Goal: Task Accomplishment & Management: Complete application form

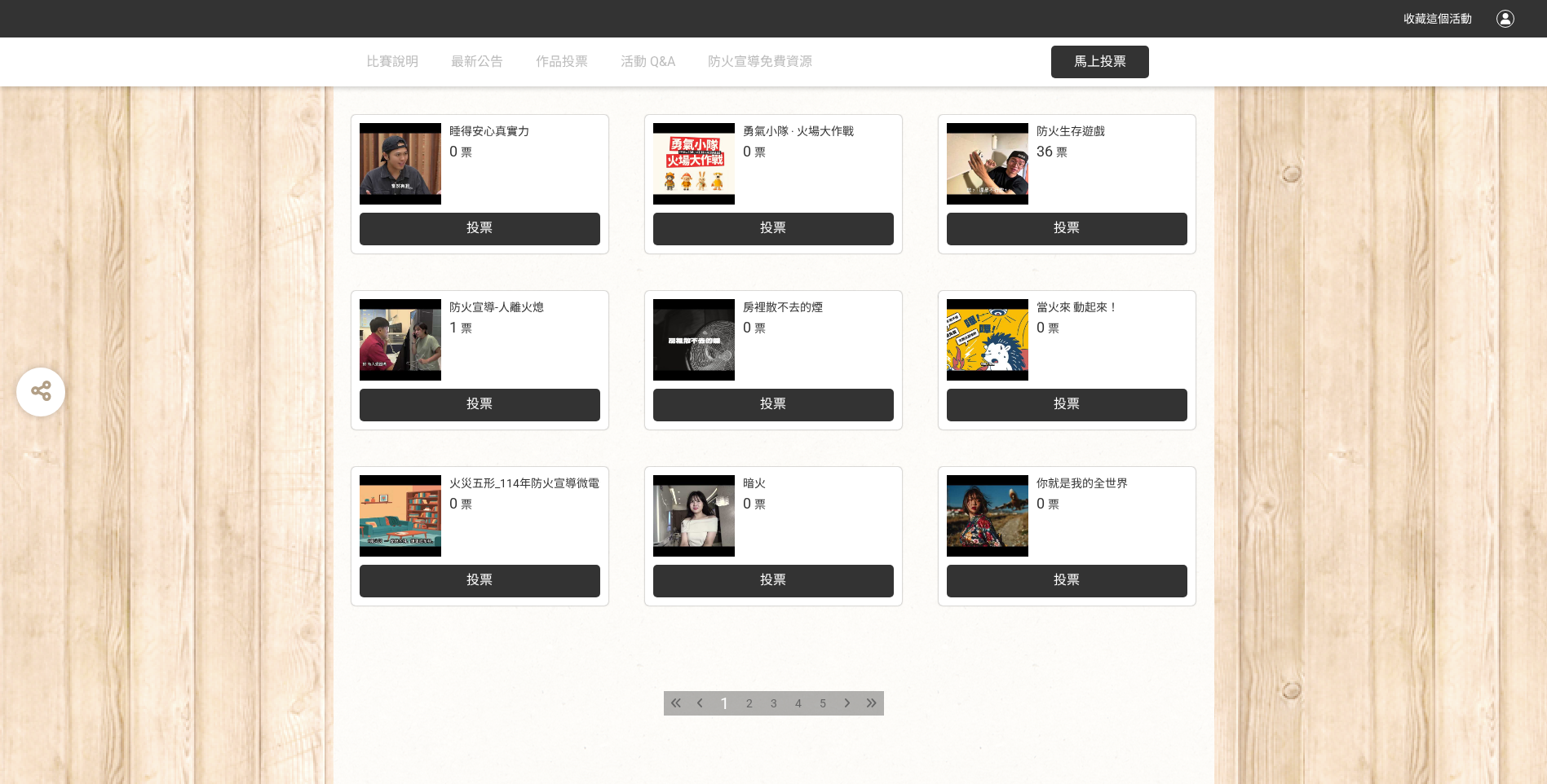
scroll to position [571, 0]
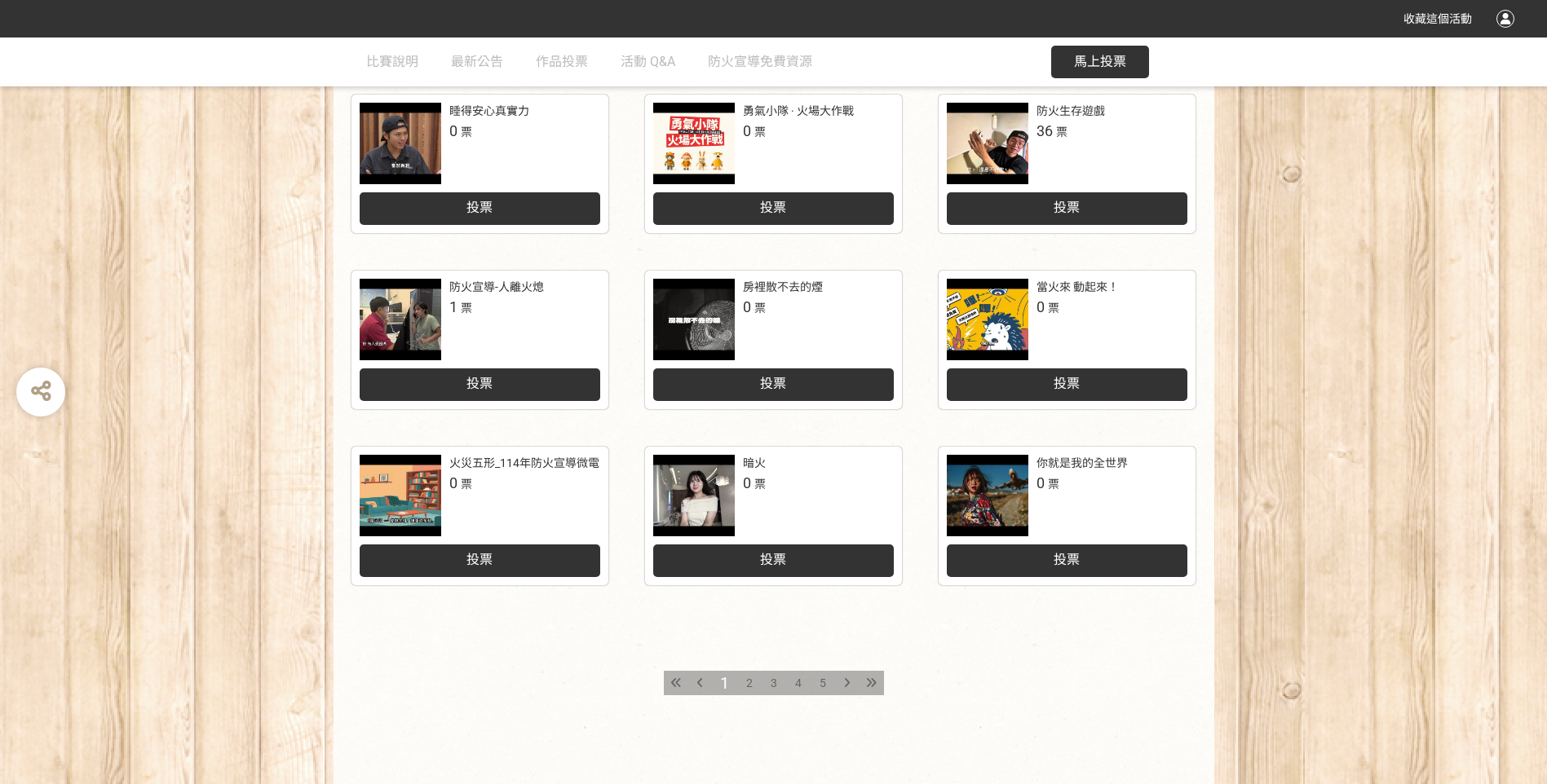
click at [748, 682] on span "2" at bounding box center [750, 683] width 7 height 13
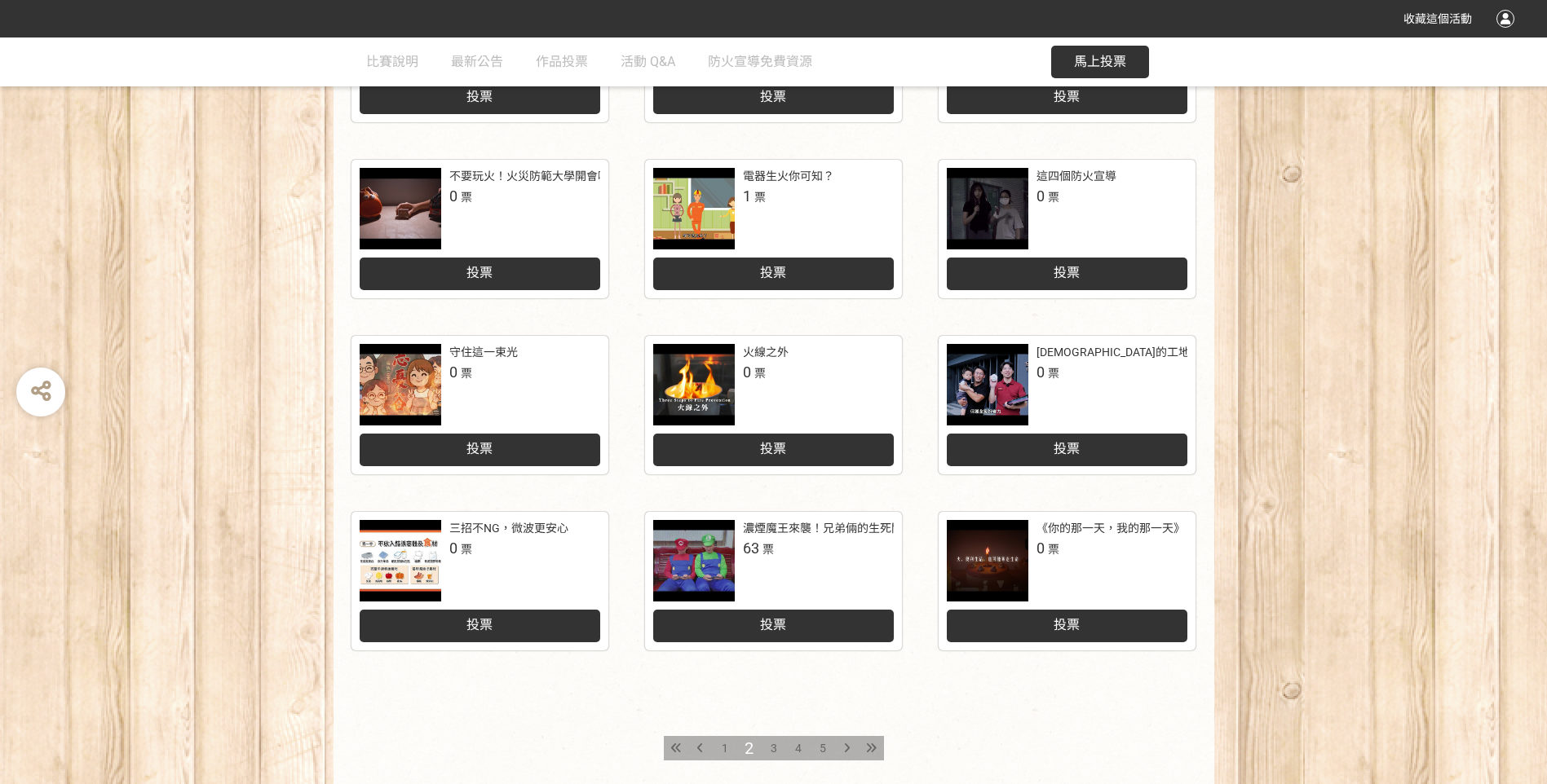
scroll to position [571, 0]
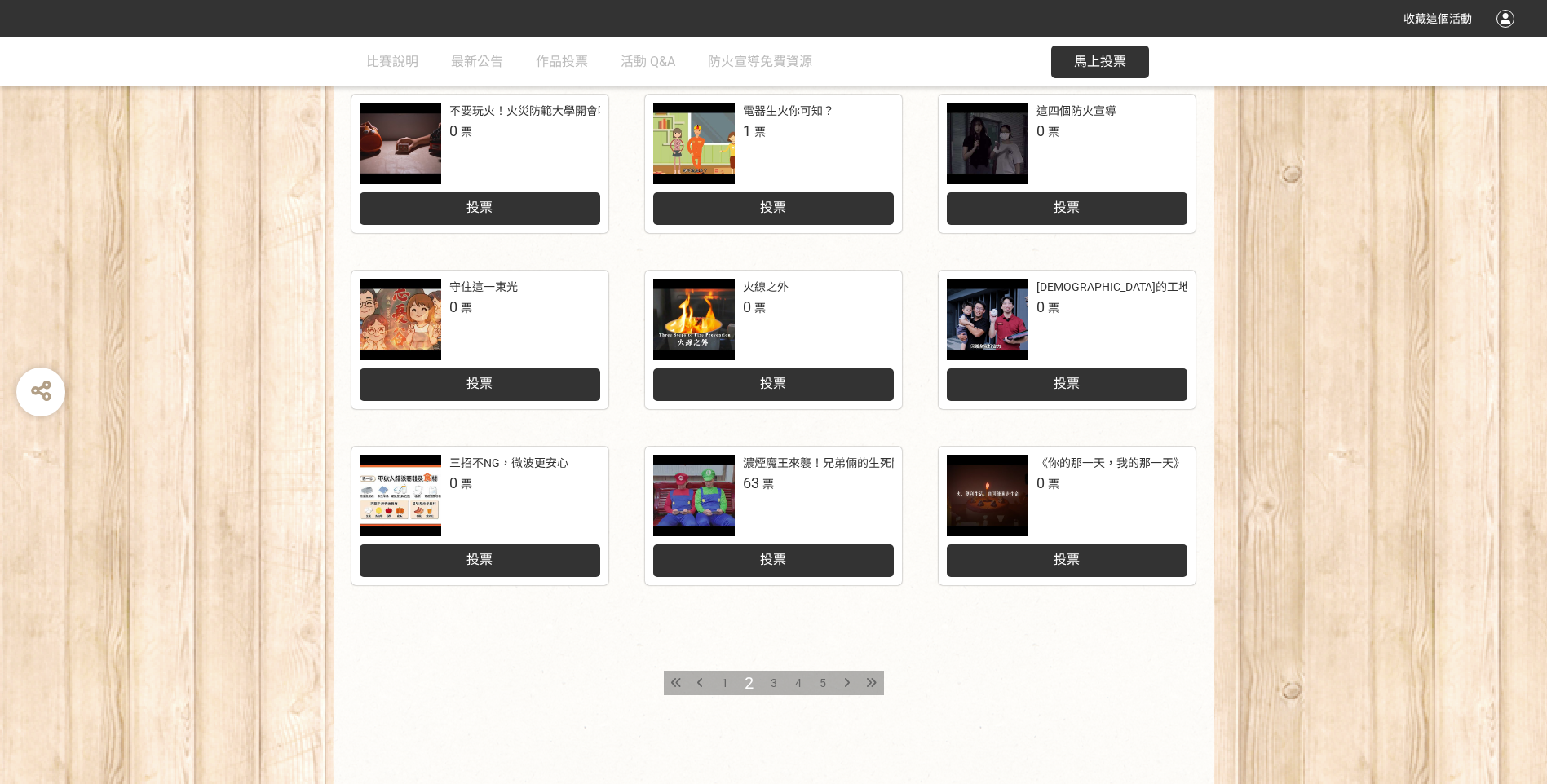
click at [770, 678] on span "3" at bounding box center [774, 683] width 7 height 13
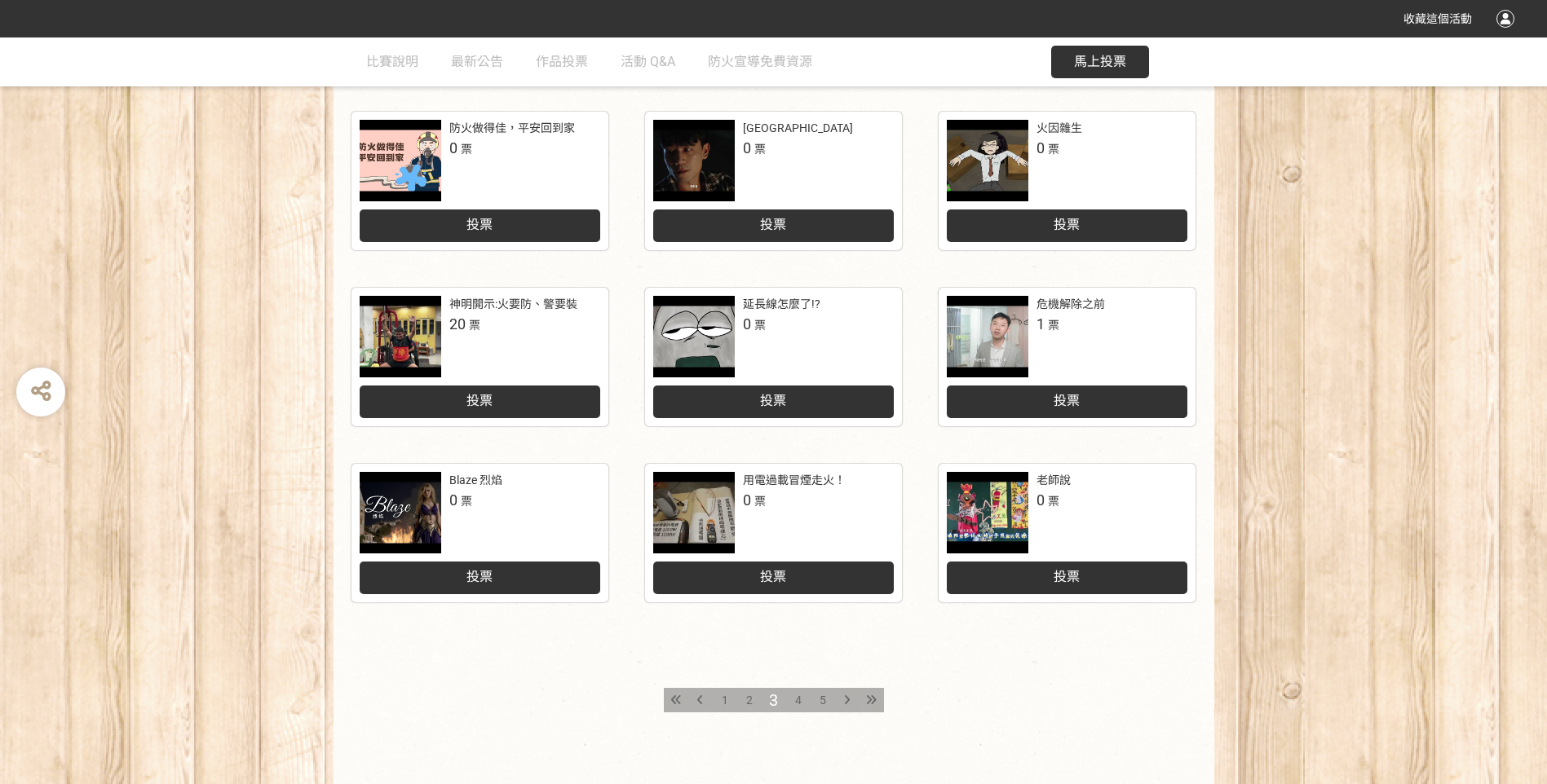
scroll to position [571, 0]
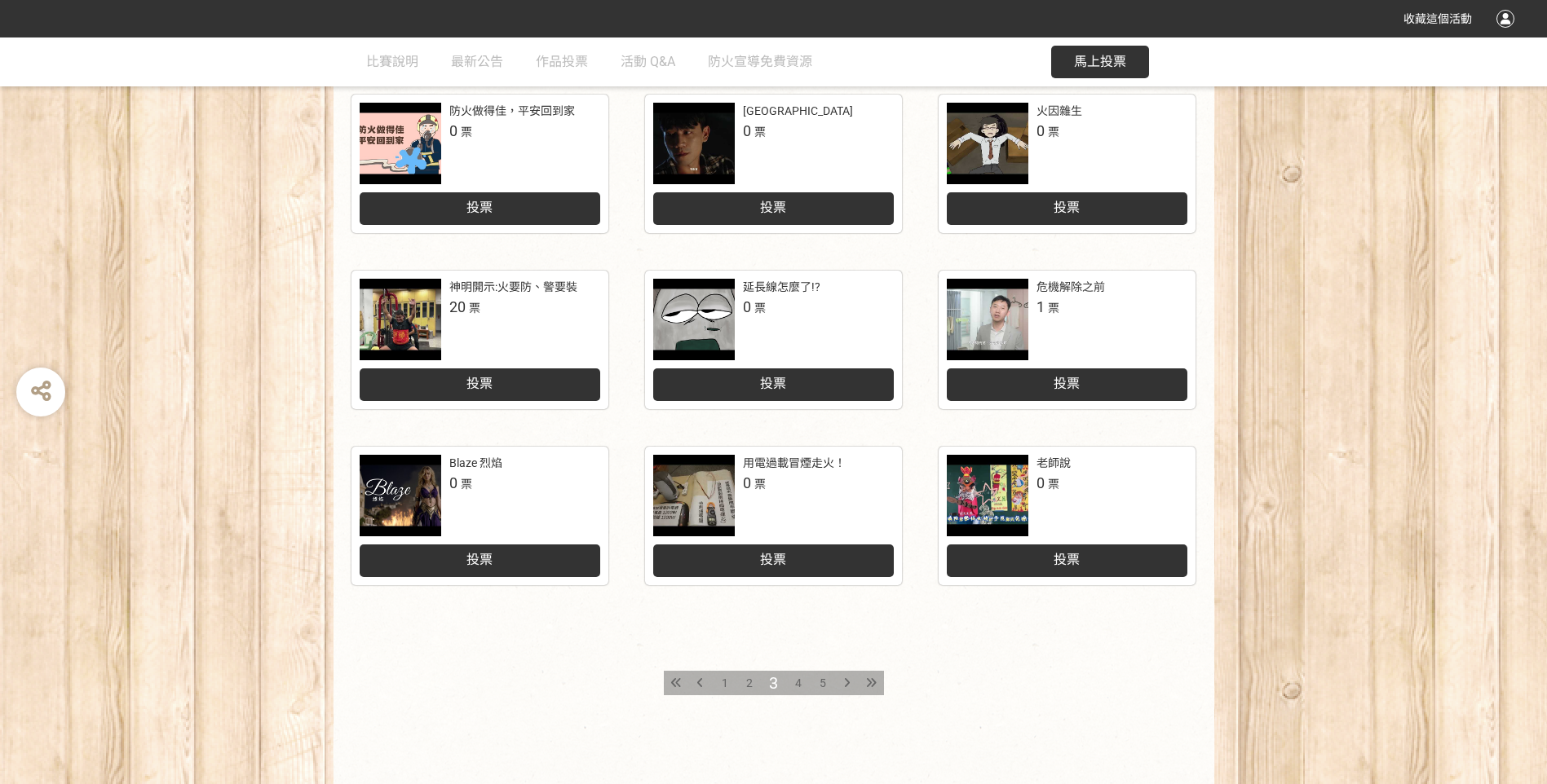
click at [799, 682] on span "4" at bounding box center [799, 683] width 7 height 13
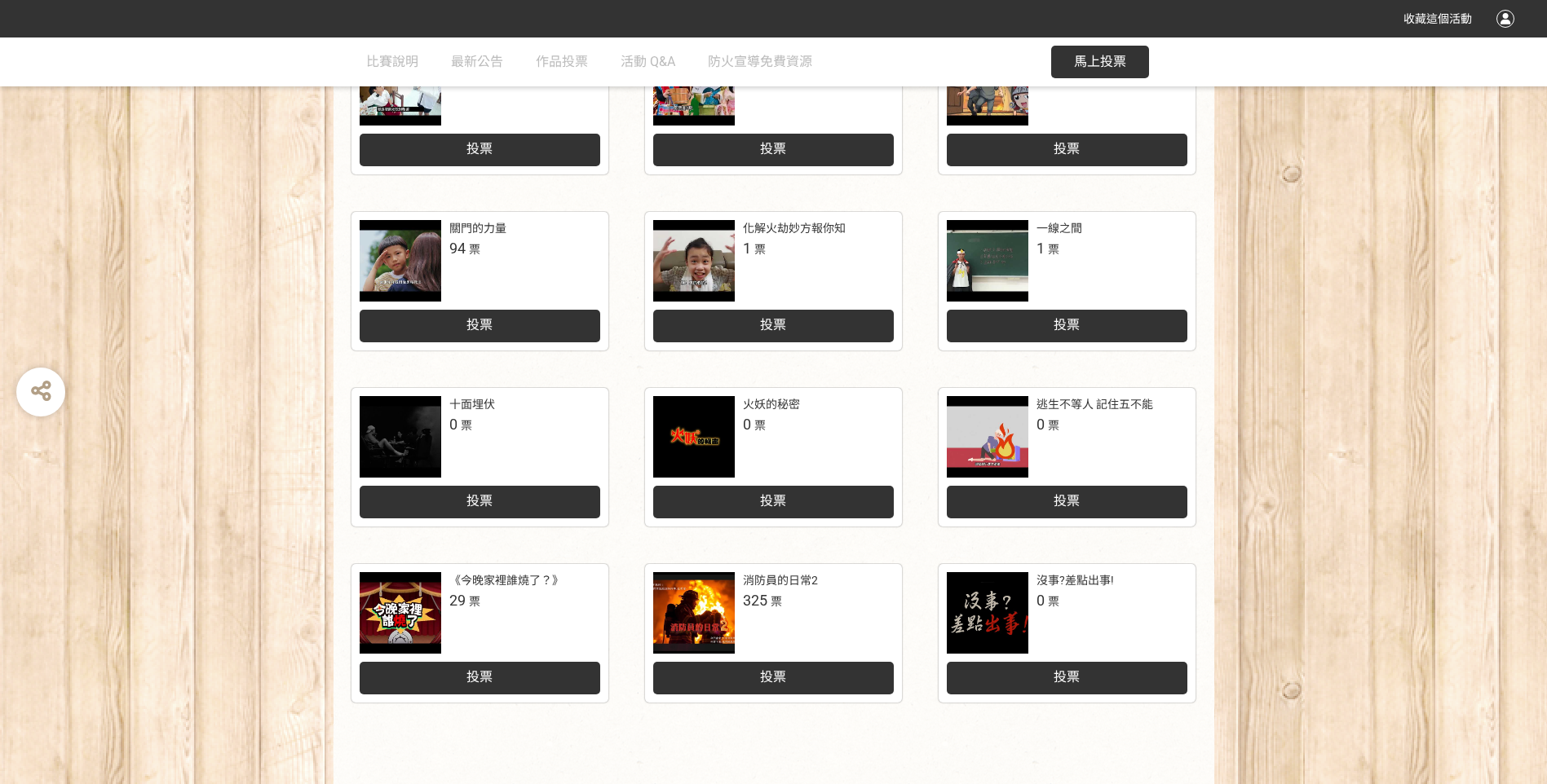
scroll to position [489, 0]
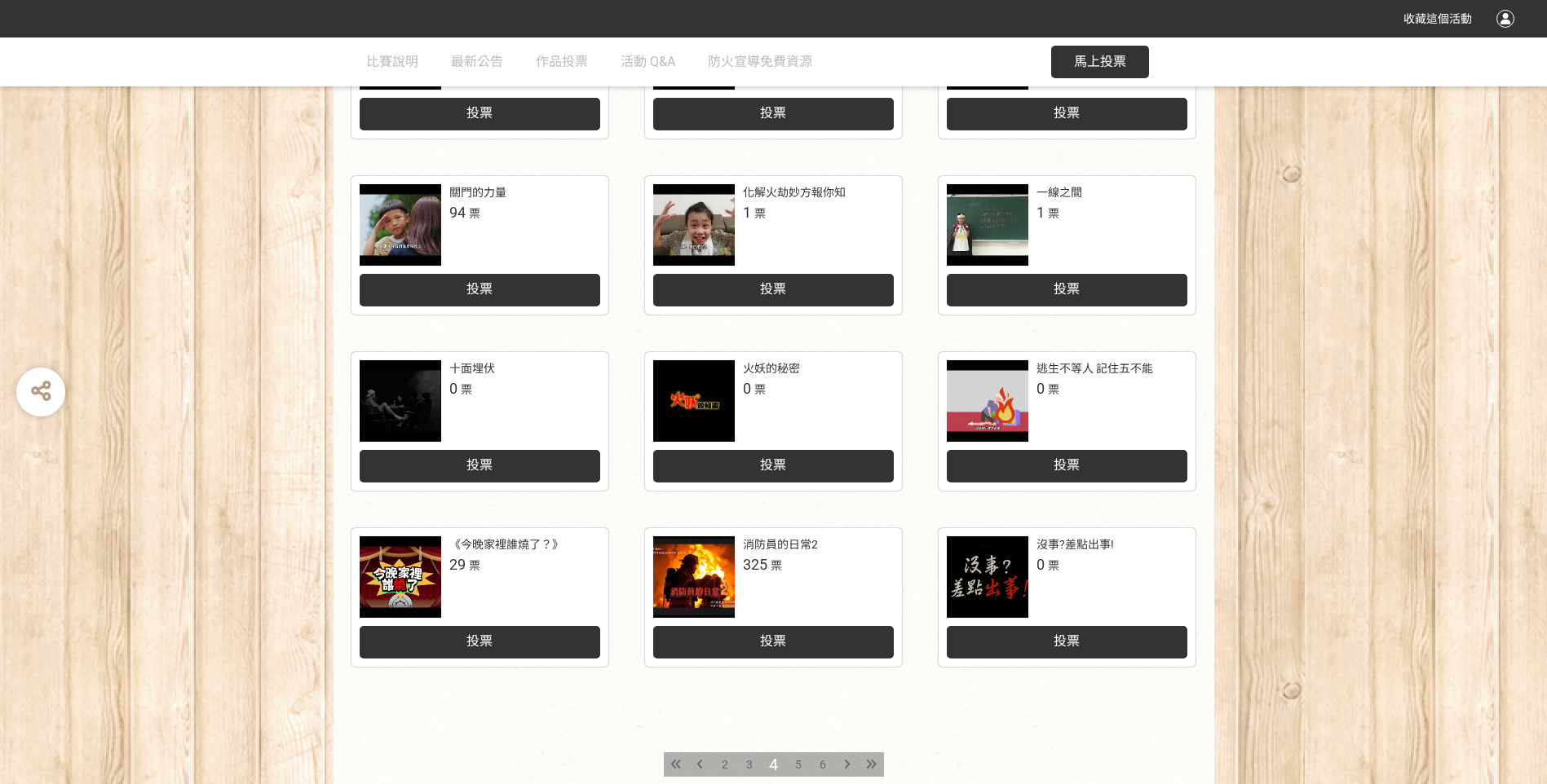
click at [796, 763] on span "5" at bounding box center [799, 764] width 7 height 13
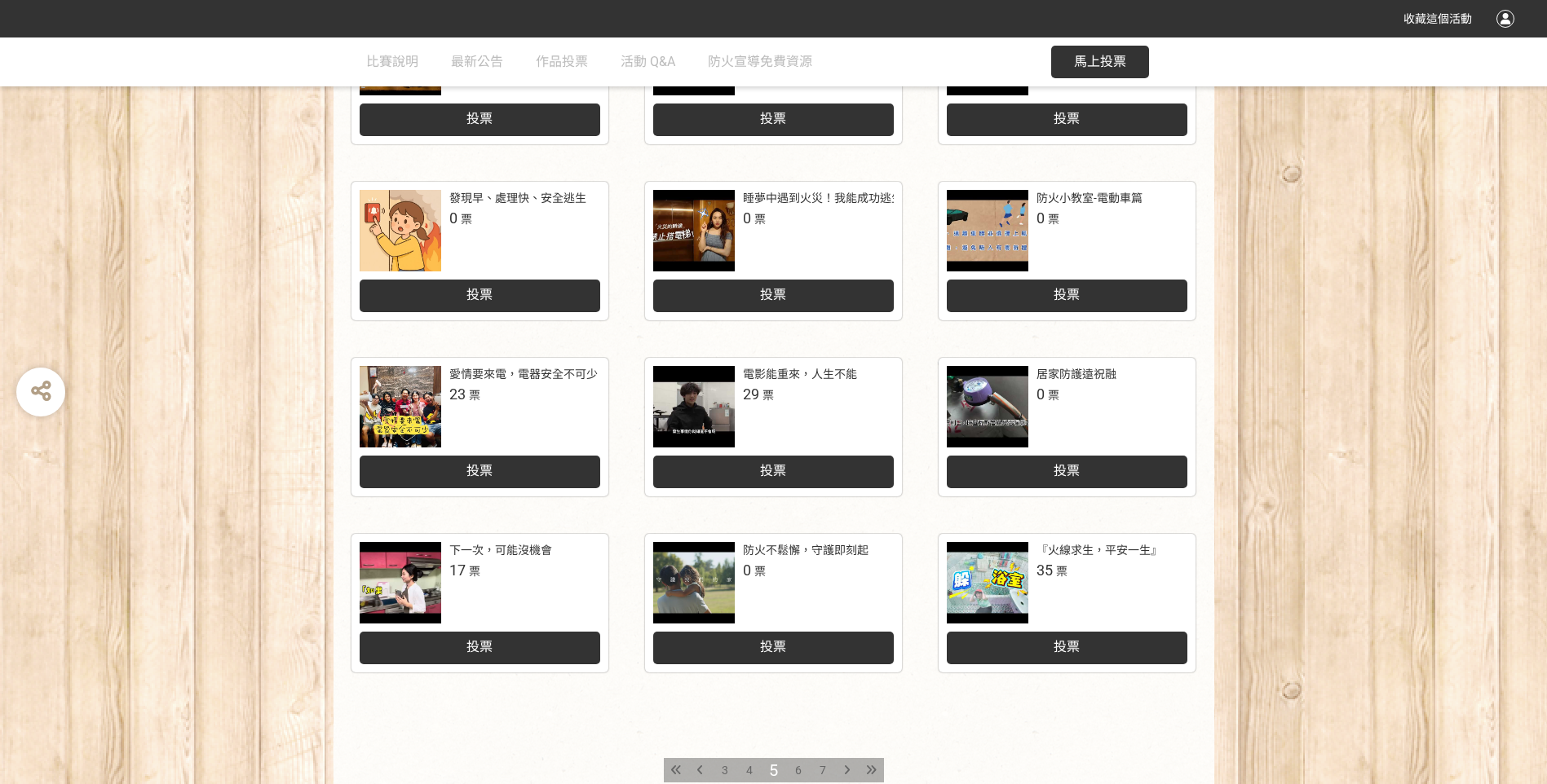
scroll to position [489, 0]
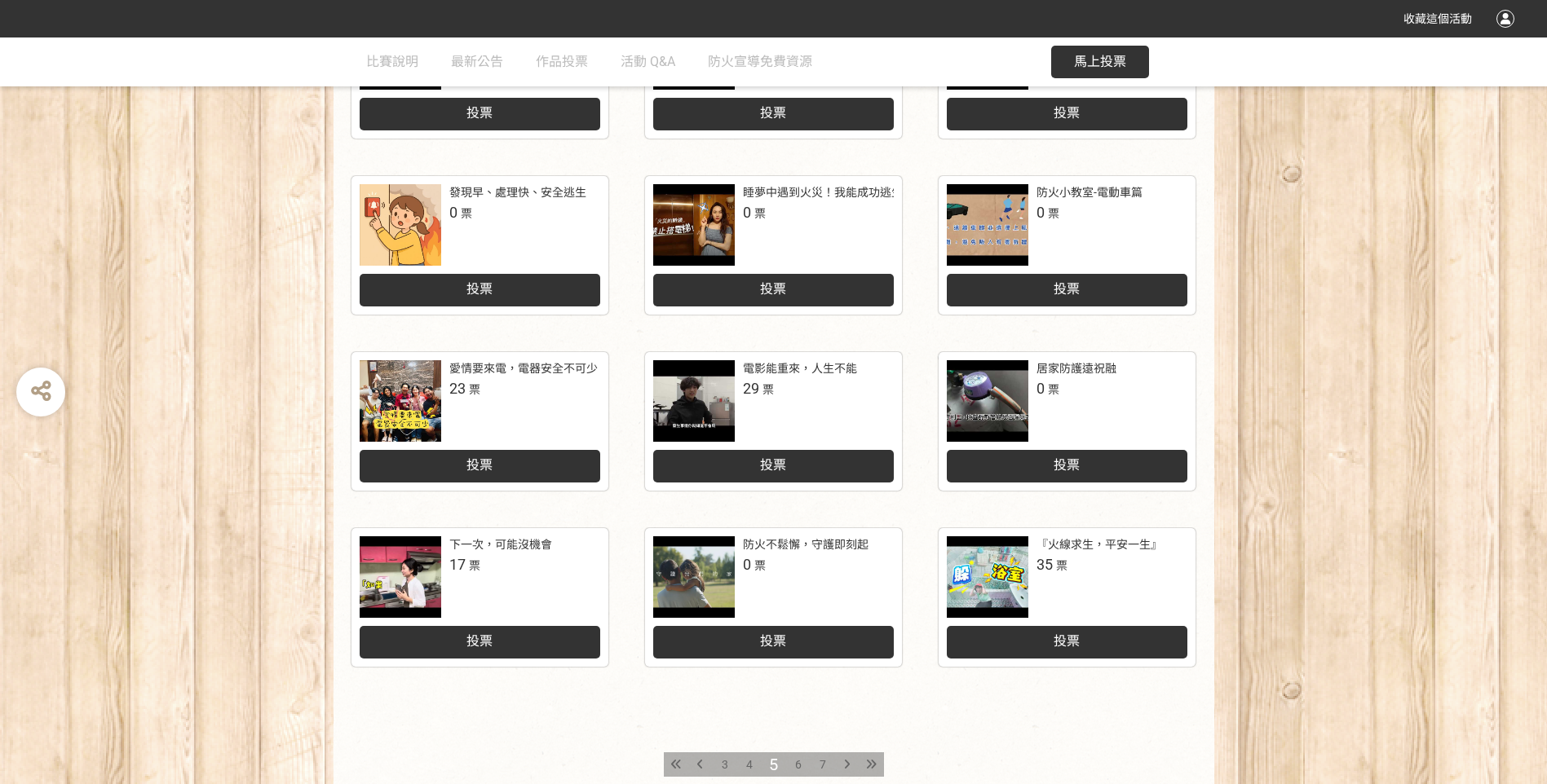
click at [1065, 640] on span "投票" at bounding box center [1066, 641] width 26 height 15
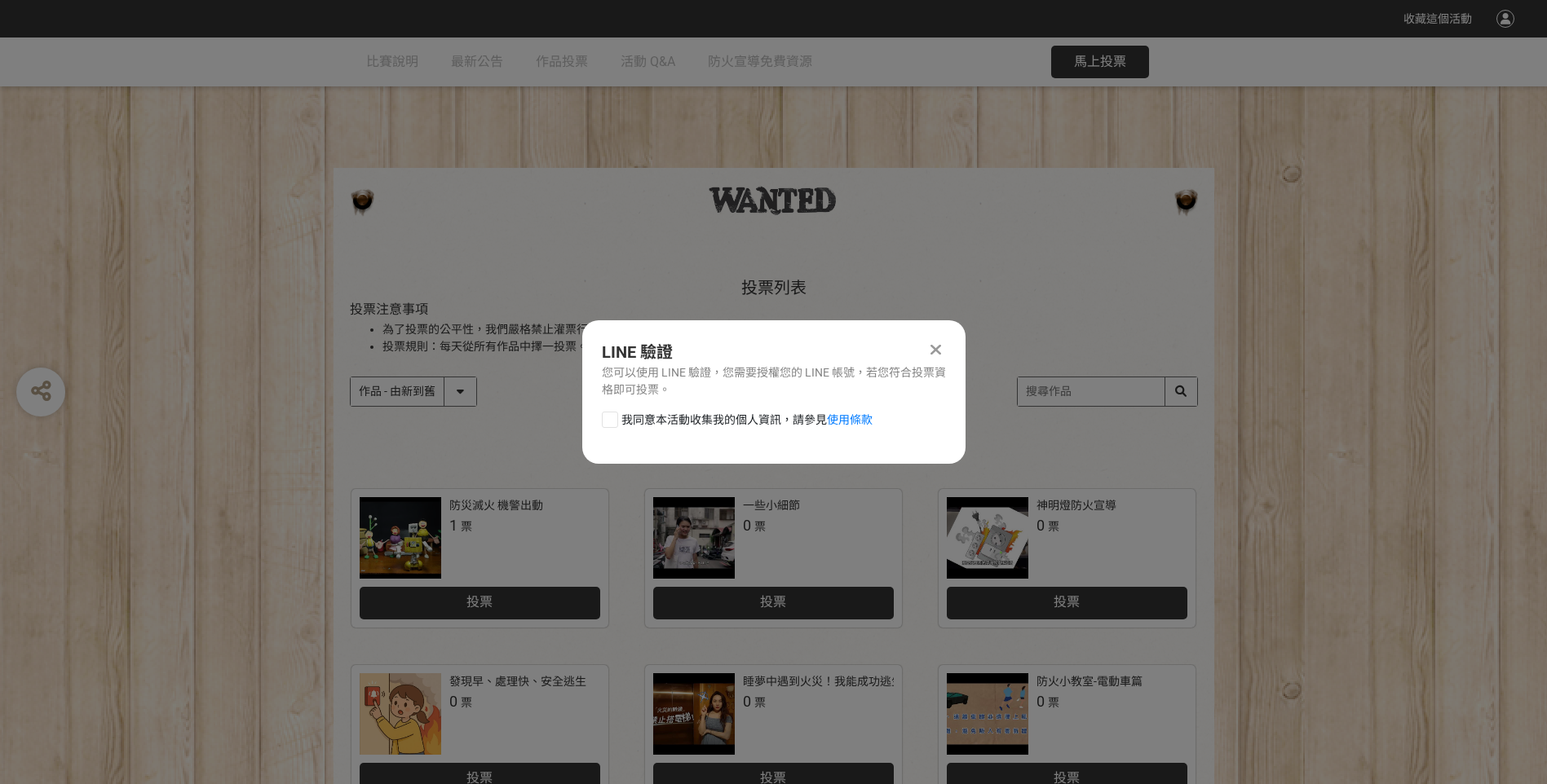
scroll to position [0, 0]
click at [612, 418] on div at bounding box center [610, 420] width 16 height 16
checkbox input "true"
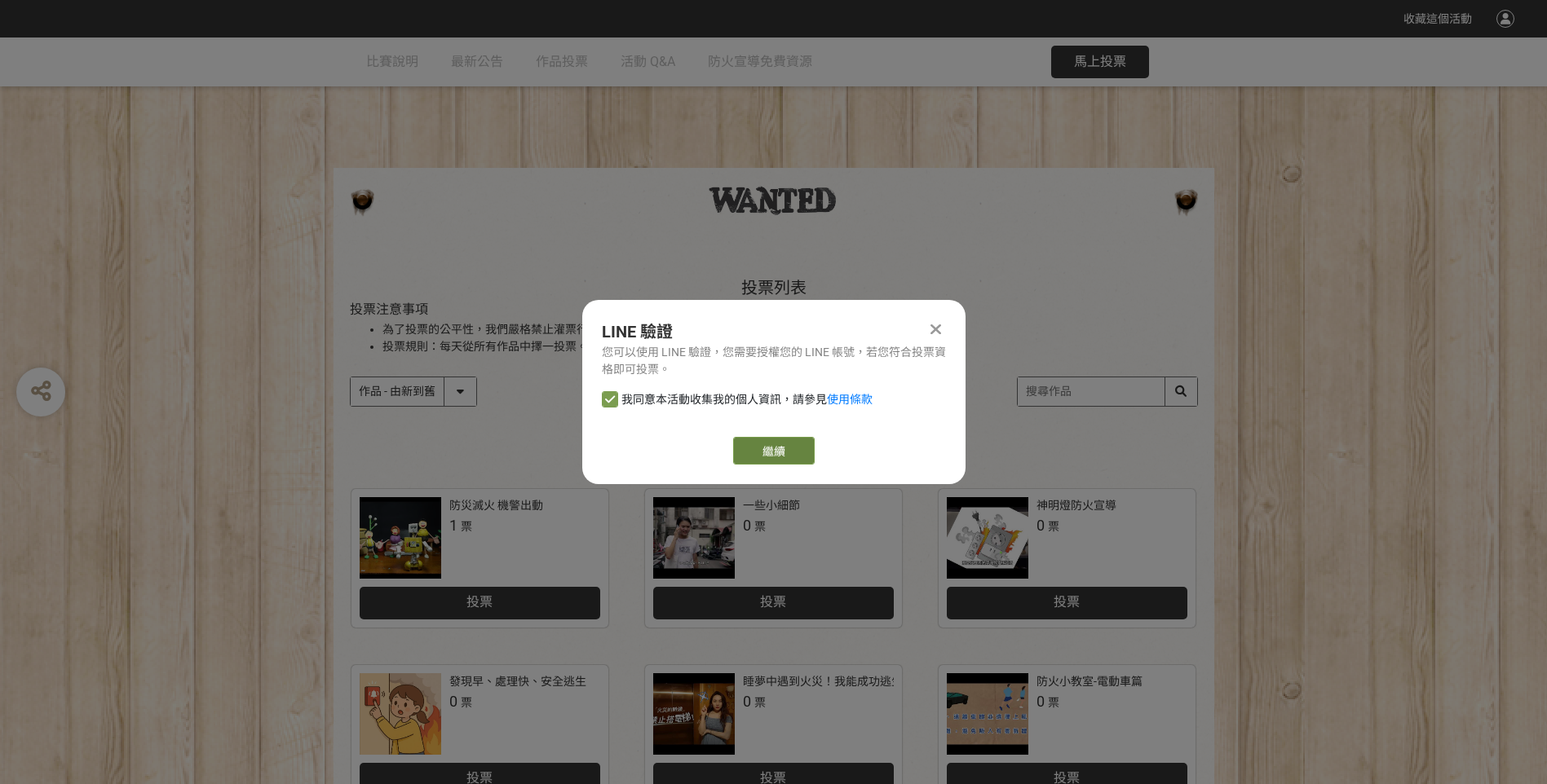
click at [772, 453] on link "繼續" at bounding box center [774, 450] width 82 height 28
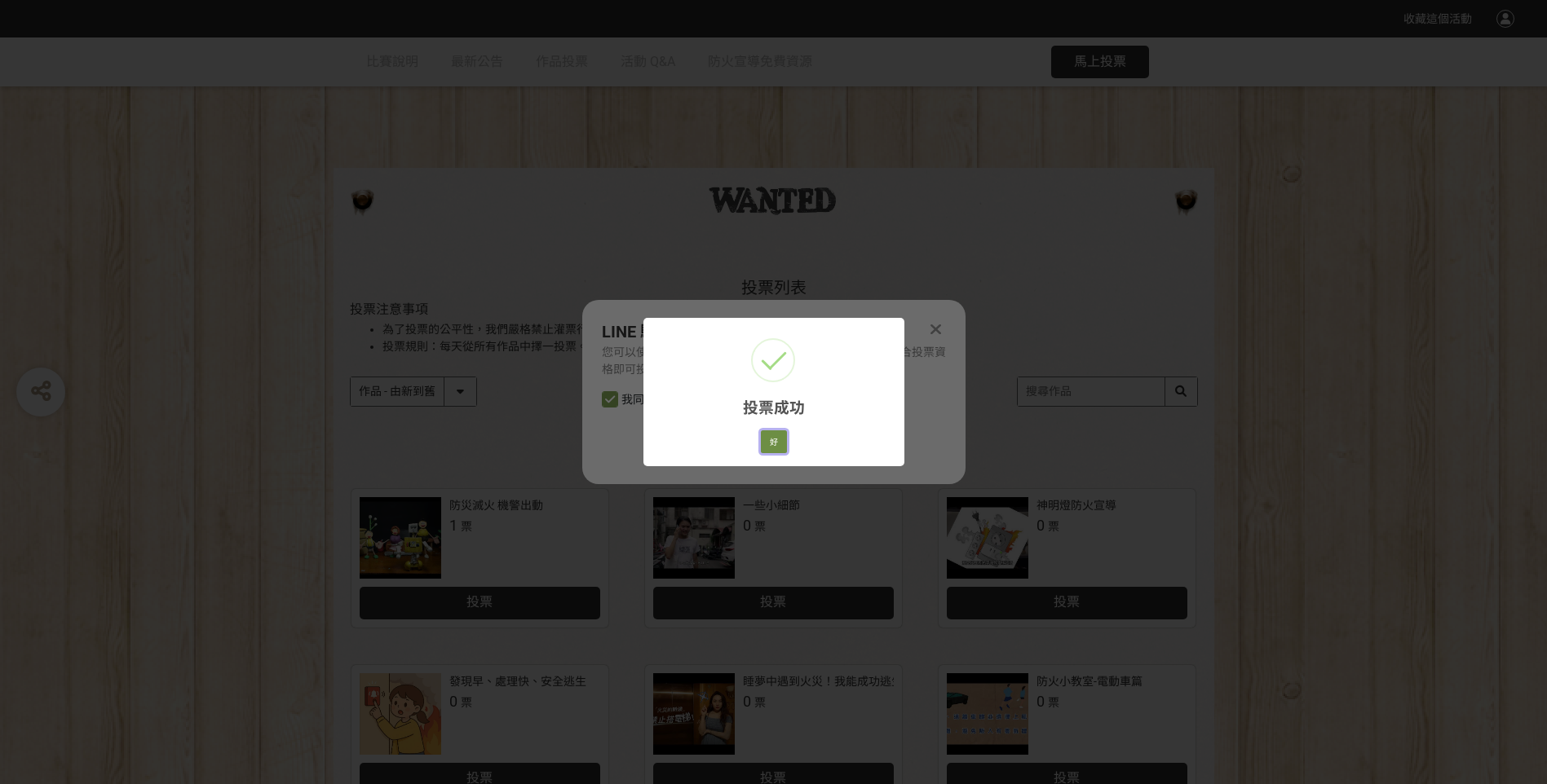
click at [772, 439] on button "好" at bounding box center [774, 442] width 26 height 23
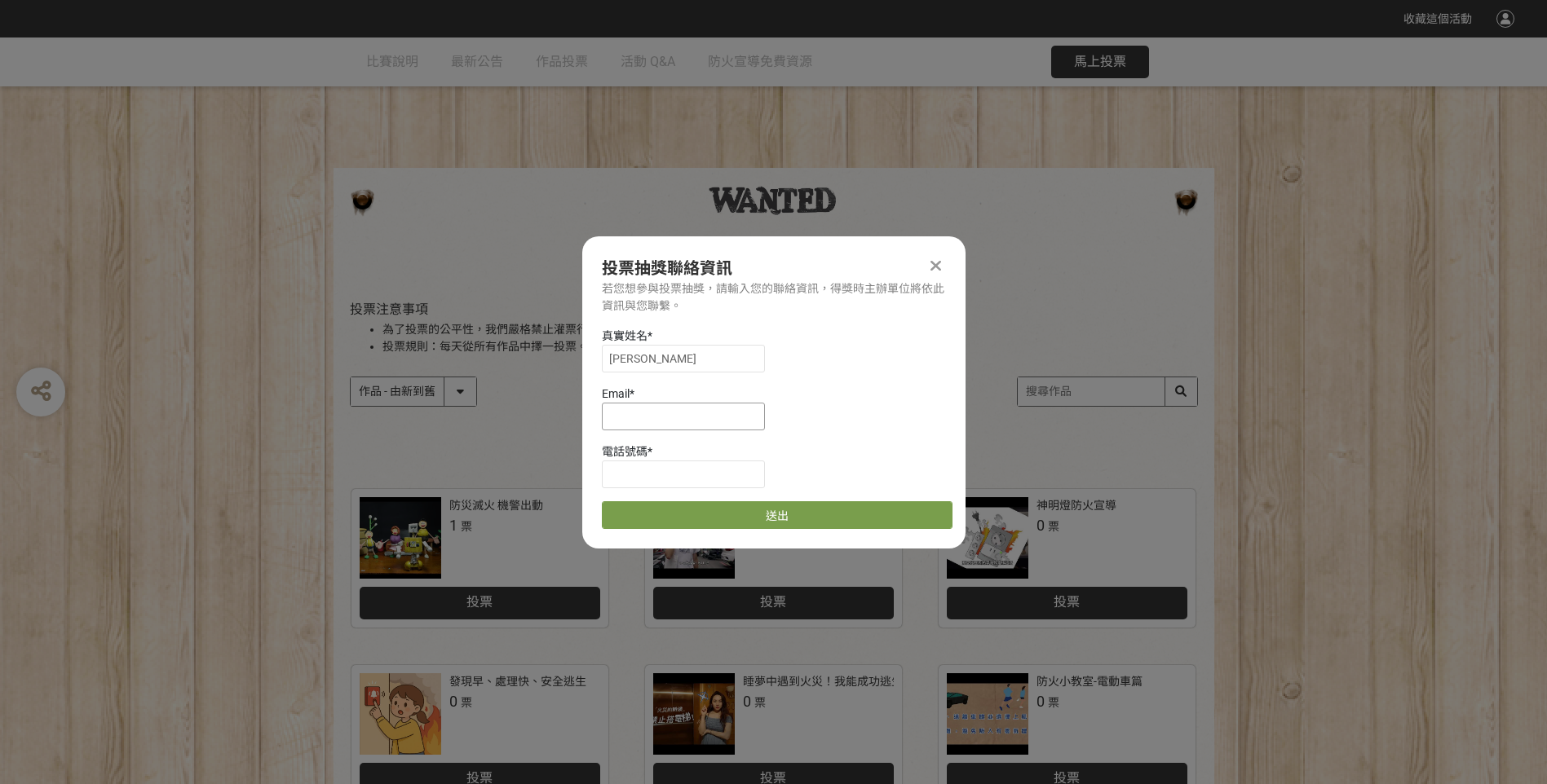
click at [649, 417] on input at bounding box center [684, 417] width 163 height 28
type input "[EMAIL_ADDRESS][DOMAIN_NAME]"
click at [665, 469] on input at bounding box center [684, 475] width 163 height 28
click at [641, 470] on input at bounding box center [684, 475] width 163 height 28
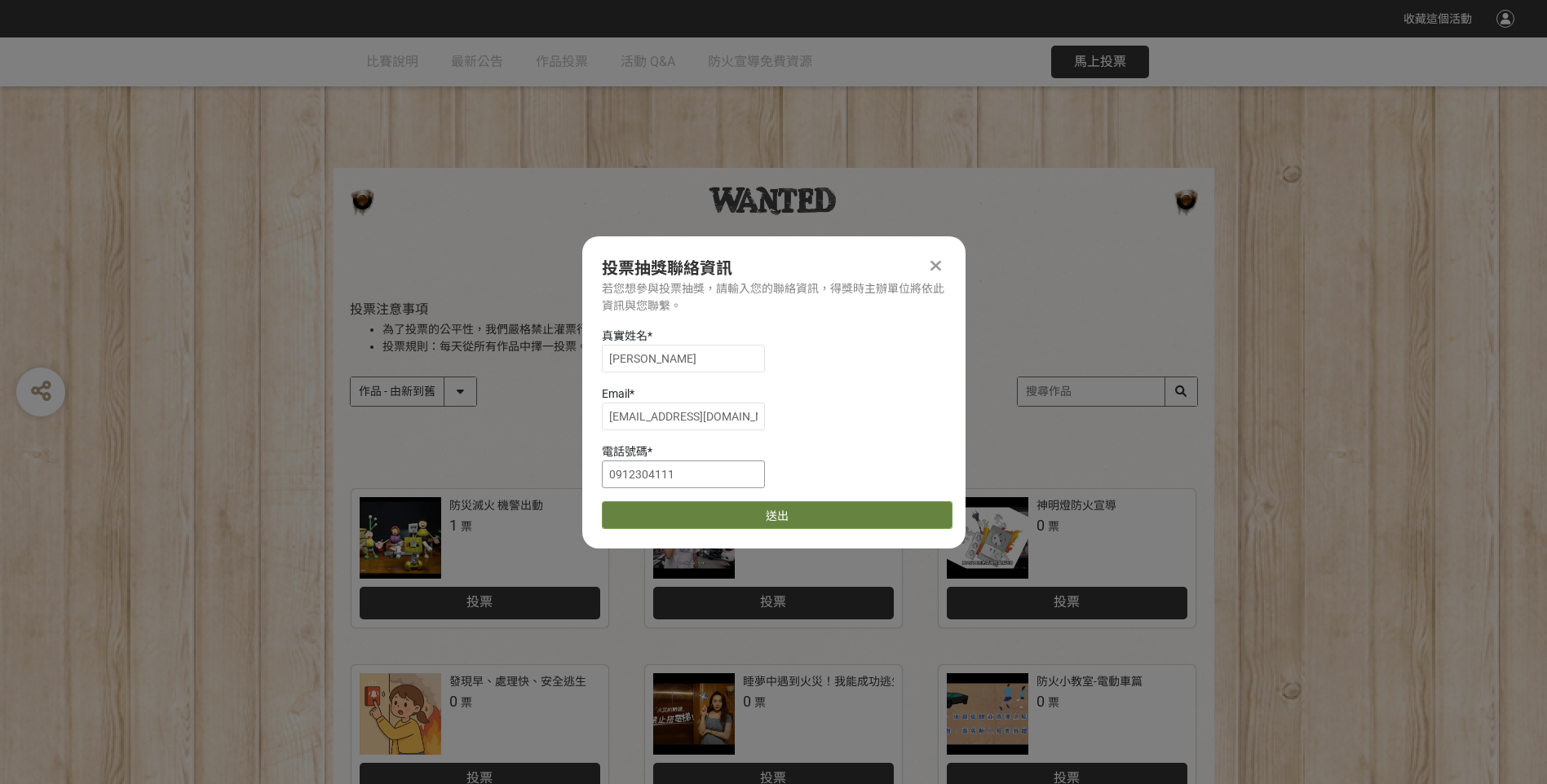
type input "0912304111"
click at [847, 514] on button "送出" at bounding box center [777, 515] width 351 height 28
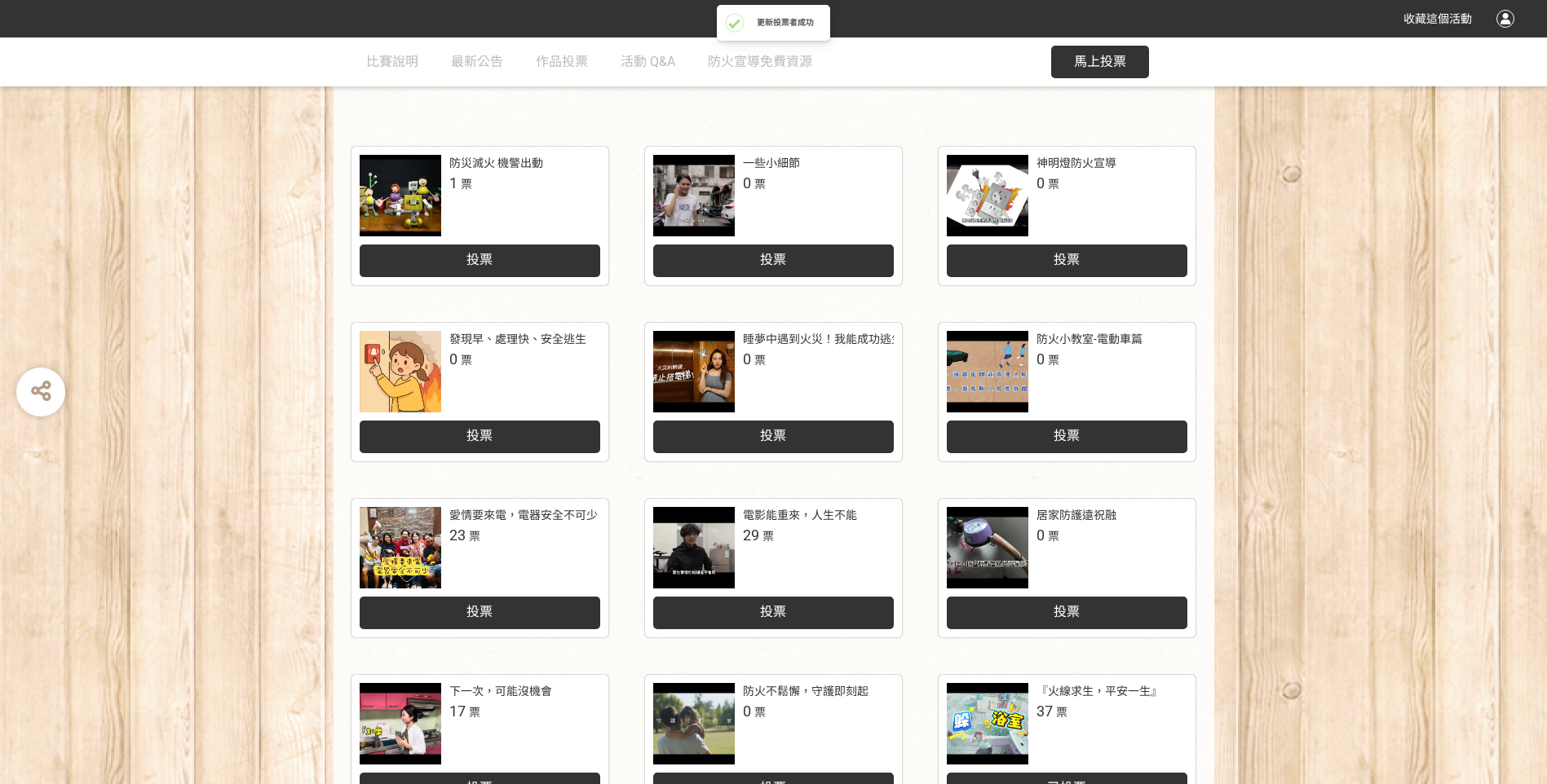
scroll to position [489, 0]
